Goal: Task Accomplishment & Management: Use online tool/utility

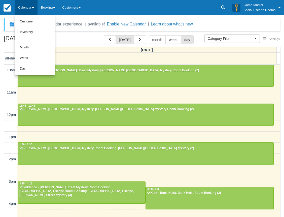
select select
click at [36, 69] on link "Day" at bounding box center [35, 68] width 40 height 11
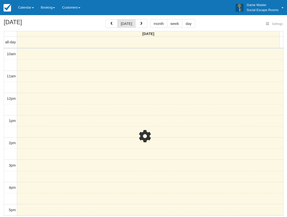
select select
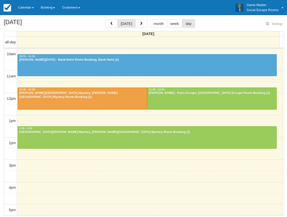
select select
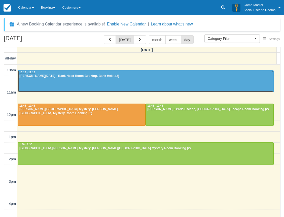
click at [102, 79] on div at bounding box center [145, 81] width 255 height 22
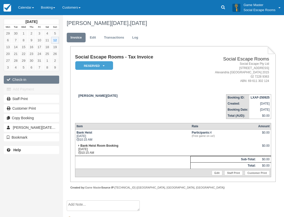
click at [17, 80] on button "Check-in" at bounding box center [31, 79] width 55 height 8
